Goal: Information Seeking & Learning: Learn about a topic

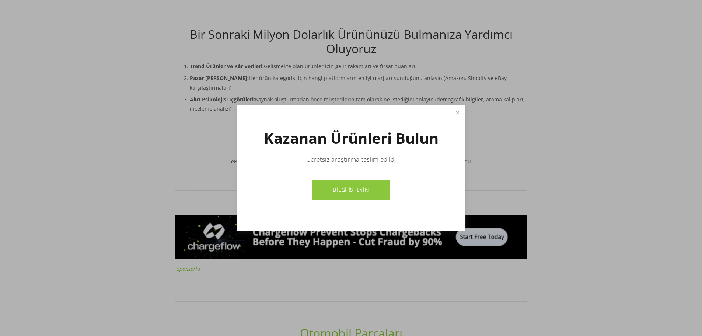
scroll to position [280, 0]
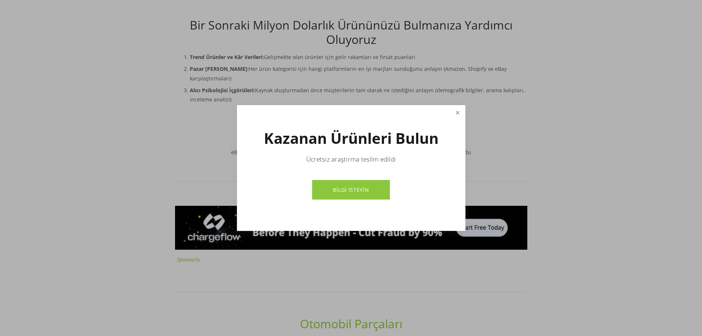
click at [456, 116] on link "Kapalı" at bounding box center [457, 112] width 13 height 13
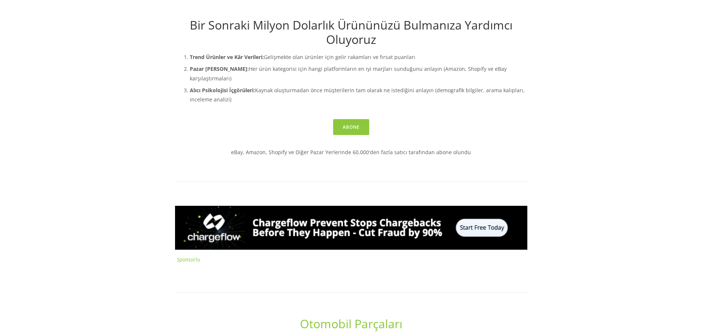
click at [455, 121] on div "Abone" at bounding box center [351, 127] width 352 height 16
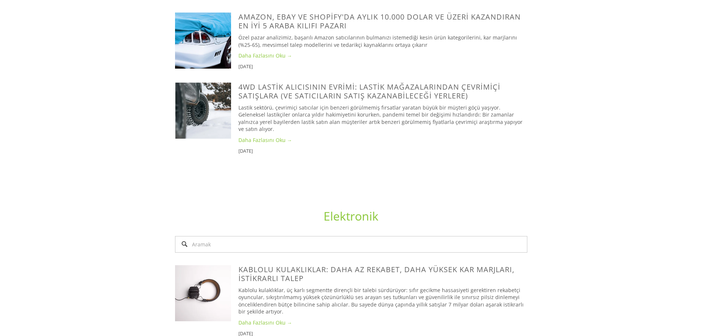
scroll to position [855, 0]
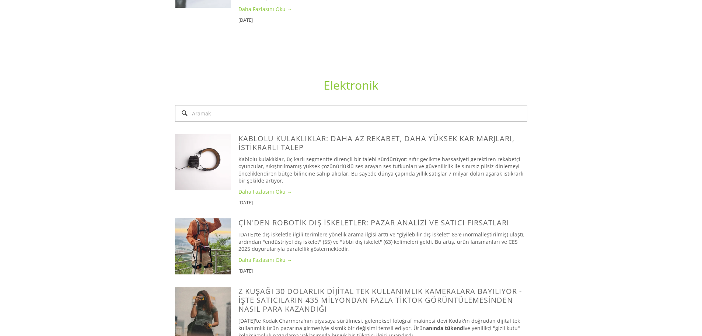
drag, startPoint x: 698, startPoint y: 50, endPoint x: 707, endPoint y: 39, distance: 14.7
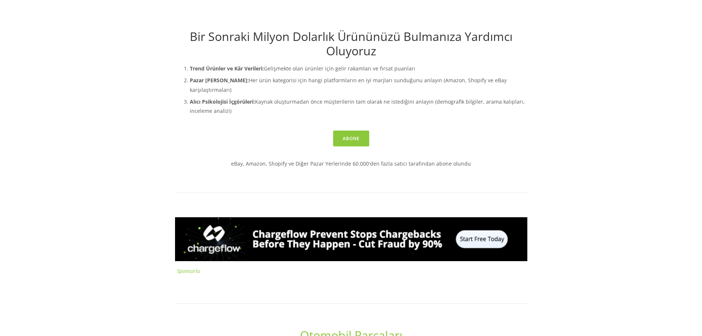
scroll to position [0, 0]
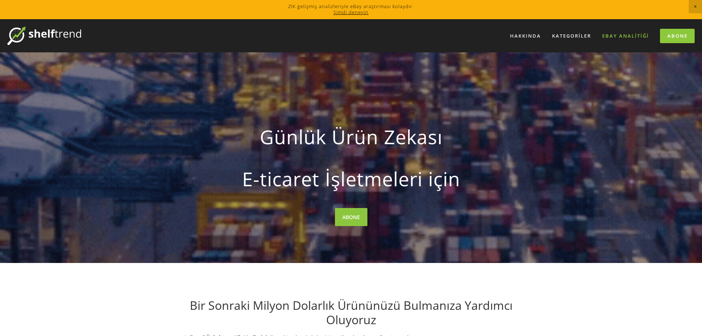
click at [612, 36] on font "eBay Analitiği" at bounding box center [625, 35] width 47 height 7
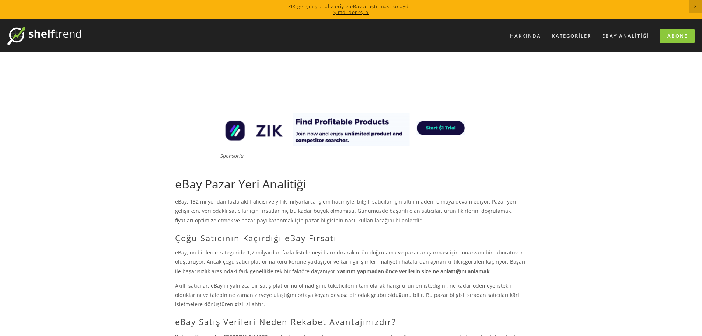
click at [329, 128] on img at bounding box center [350, 129] width 265 height 33
